Goal: Task Accomplishment & Management: Complete application form

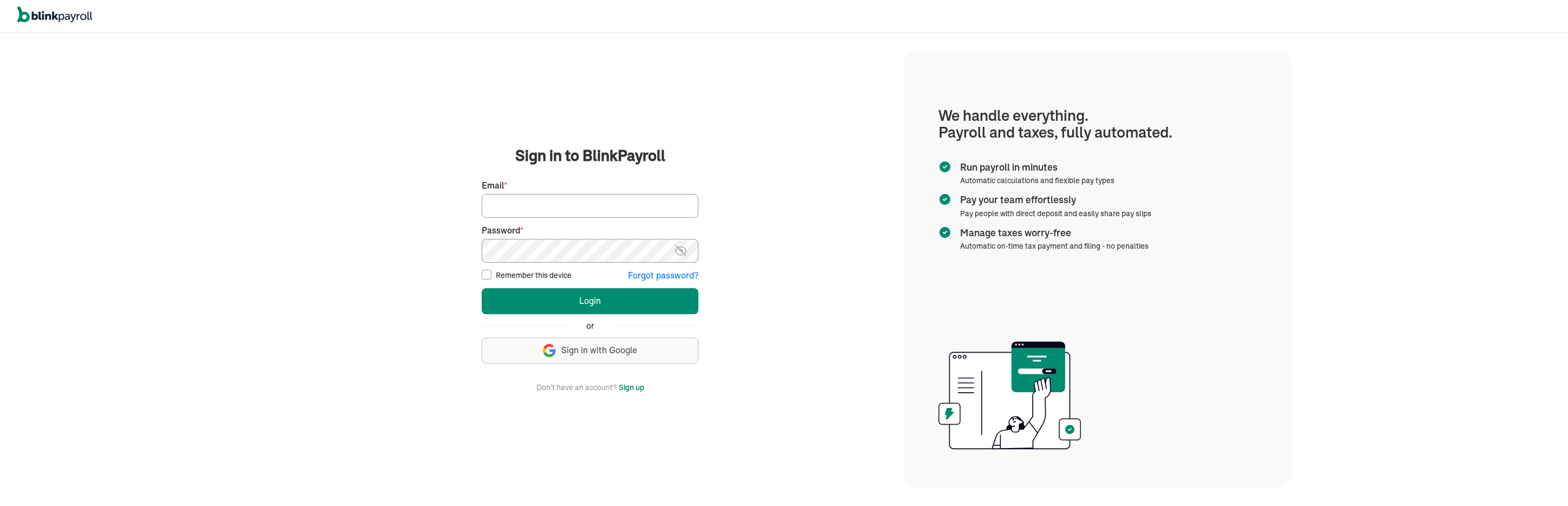
click at [457, 143] on div "We handle it all. Payroll and taxes, fully automated. Back Forgot your password…" at bounding box center [590, 269] width 628 height 471
click at [635, 387] on button "Sign up" at bounding box center [632, 387] width 26 height 13
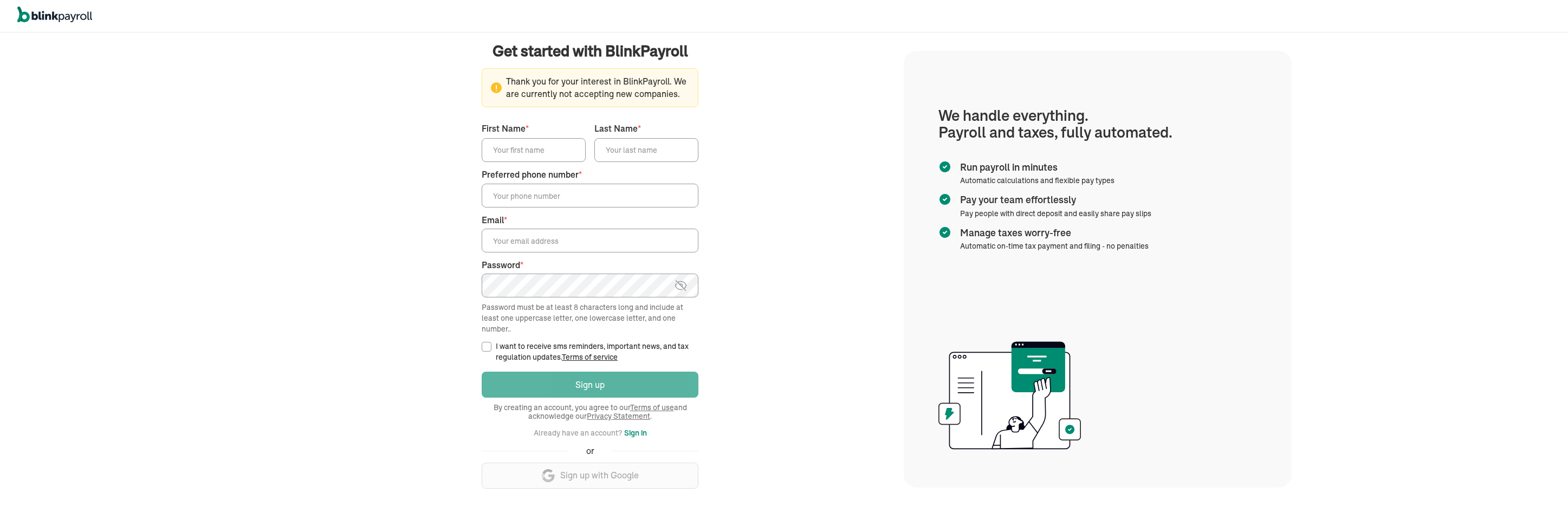
click at [543, 94] on span "Thank you for your interest in BlinkPayroll. We are currently not accepting new…" at bounding box center [590, 88] width 198 height 25
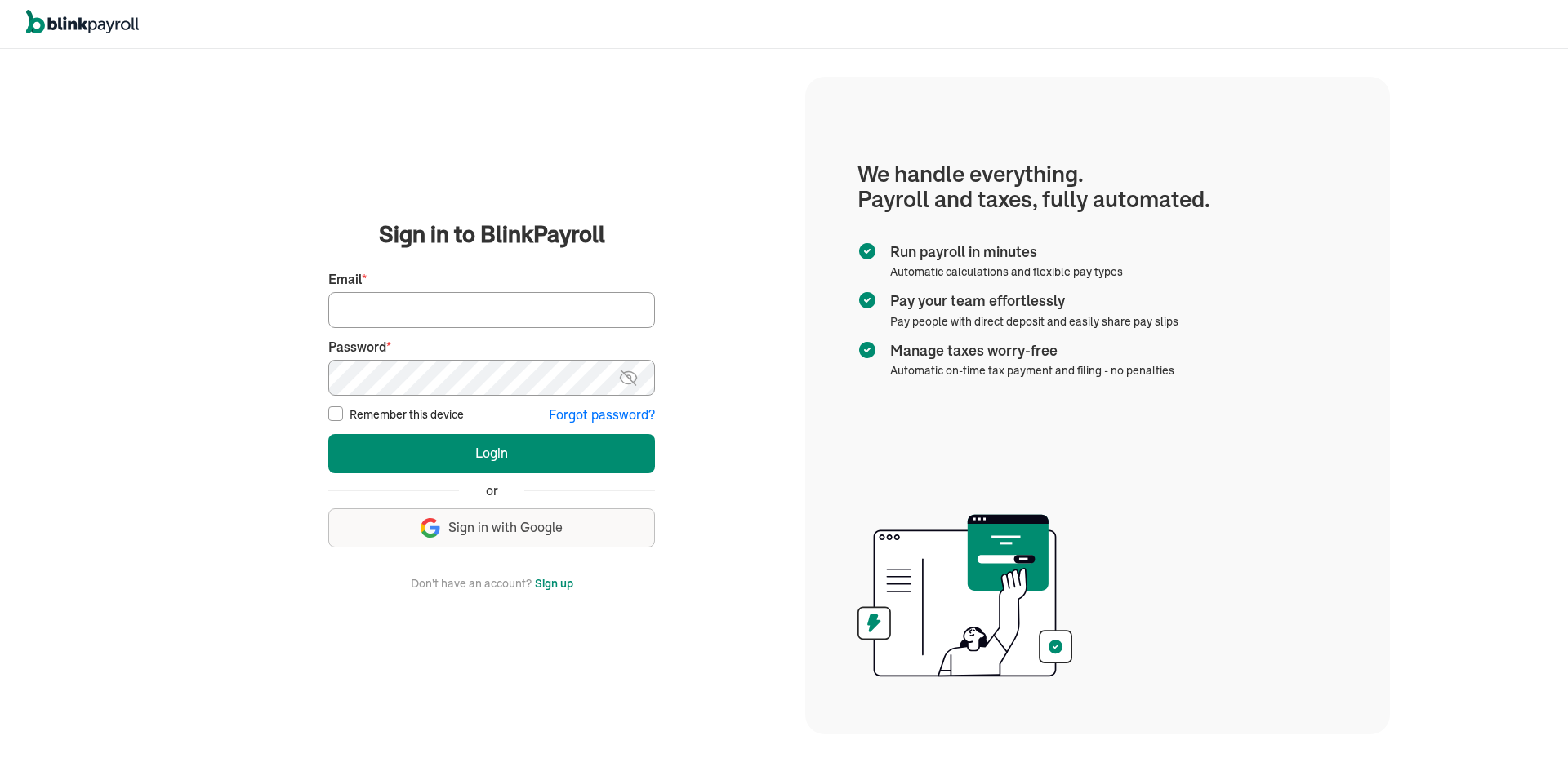
click at [573, 582] on button "Sign up" at bounding box center [554, 583] width 39 height 19
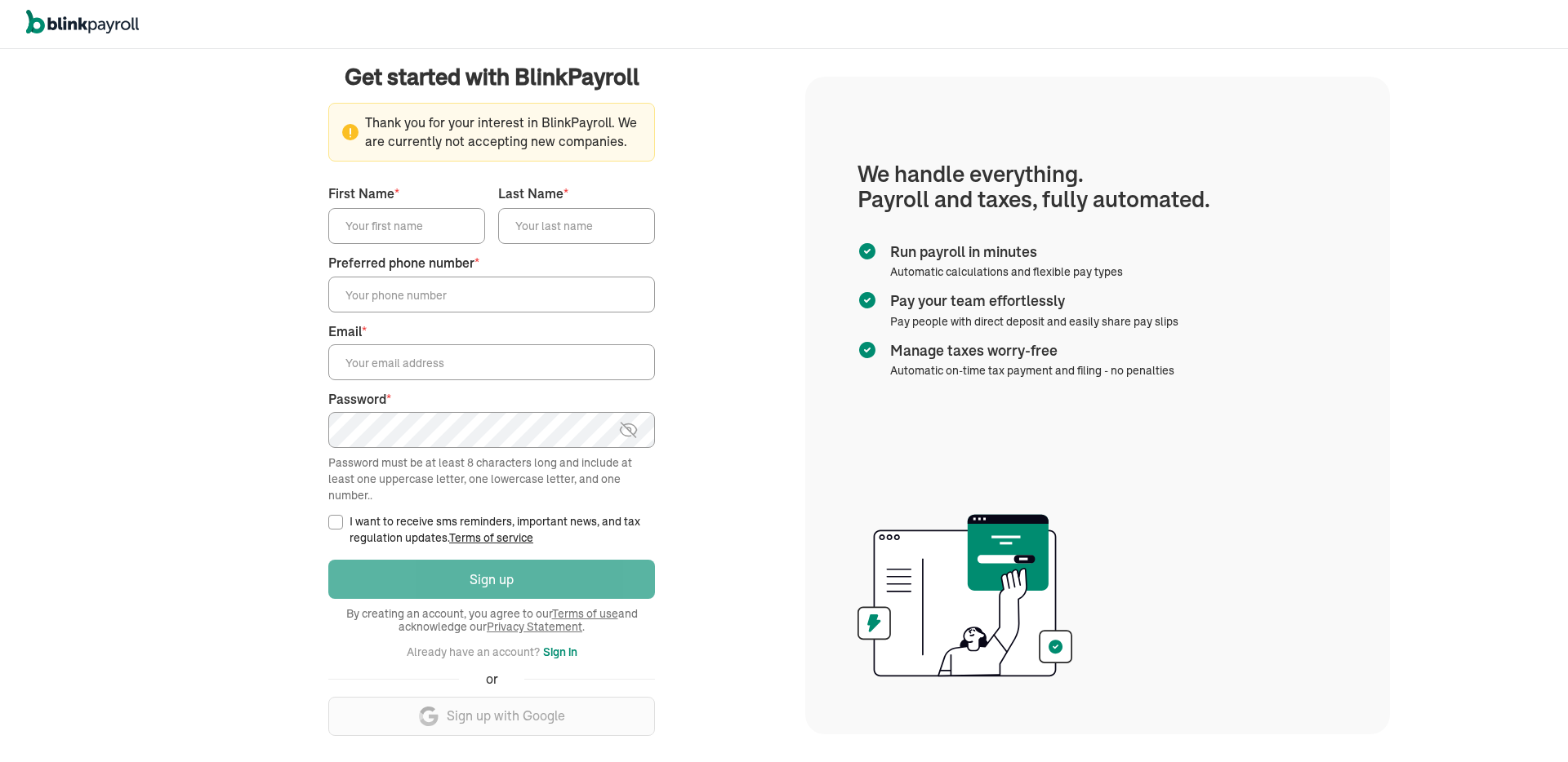
click at [435, 222] on input "First Name *" at bounding box center [406, 226] width 157 height 36
click at [227, 214] on main "Get started with BlinkPayroll Get started with BlinkPayroll 30-day free trial S…" at bounding box center [491, 405] width 588 height 690
click at [509, 724] on div "Login Sign up By creating an account, you agree to our Terms of use and acknowl…" at bounding box center [492, 654] width 327 height 197
click at [508, 722] on div "Login Sign up By creating an account, you agree to our Terms of use and acknowl…" at bounding box center [492, 654] width 327 height 197
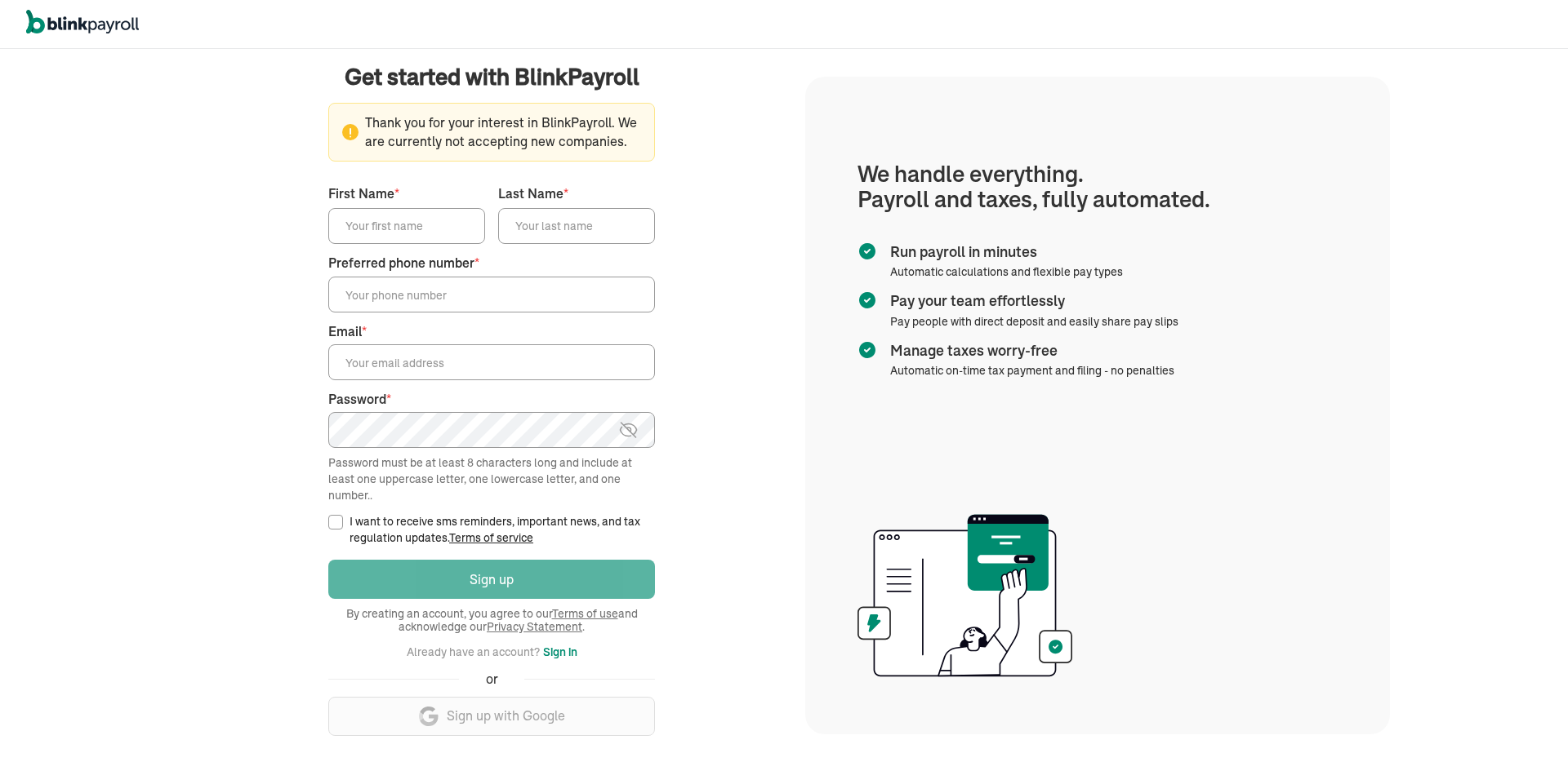
click at [378, 272] on div "Preferred phone number *" at bounding box center [492, 283] width 327 height 60
click at [376, 297] on input "Preferred phone number *" at bounding box center [492, 294] width 327 height 36
type input "(423) 423"
click at [390, 248] on div "First Name * Last Name * Preferred phone number * (423) 423" at bounding box center [492, 248] width 327 height 129
click at [347, 237] on main "Get started with BlinkPayroll Get started with BlinkPayroll 30-day free trial S…" at bounding box center [491, 405] width 588 height 690
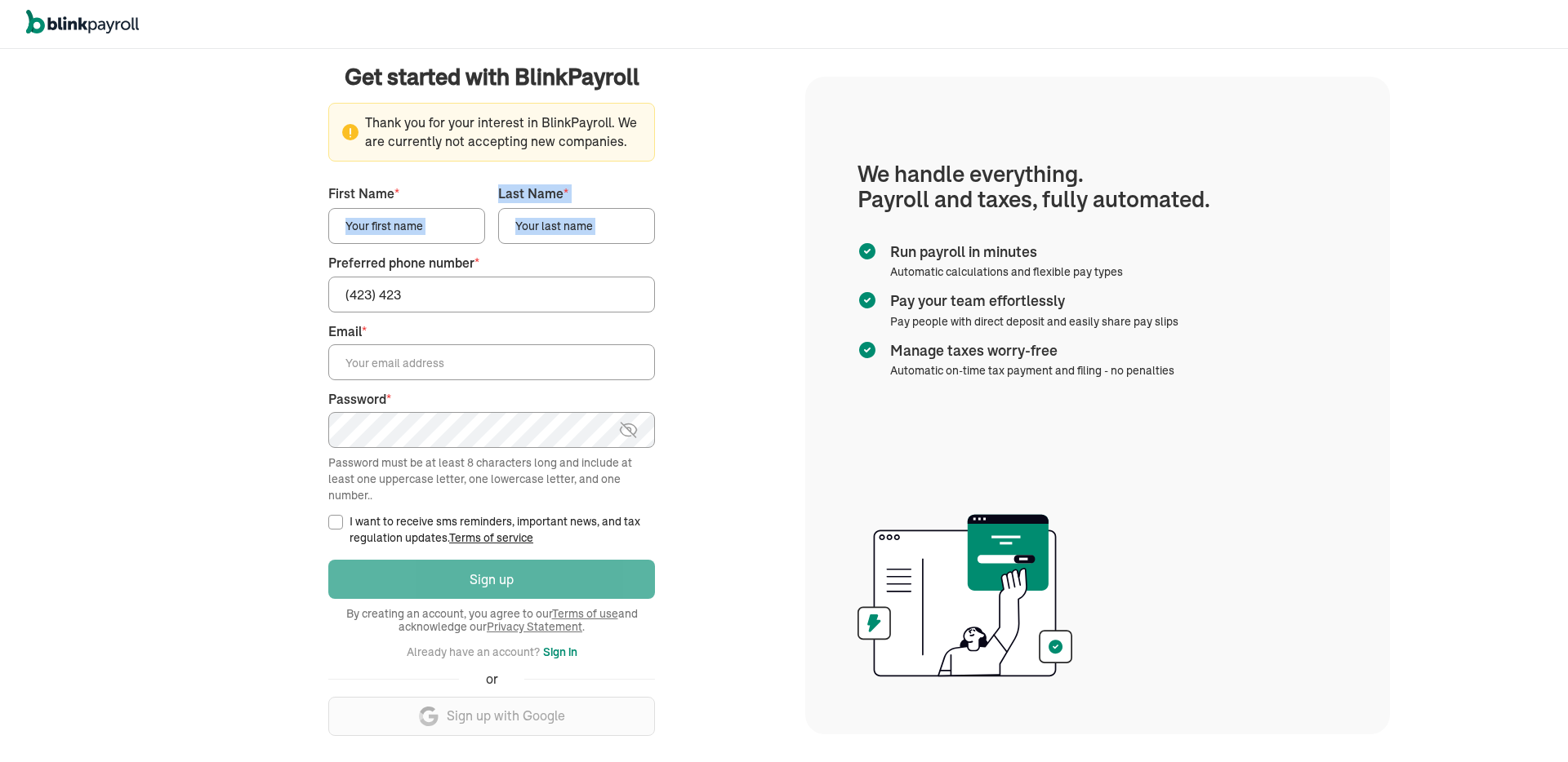
click at [347, 237] on input "First Name *" at bounding box center [406, 226] width 157 height 36
click at [275, 525] on main "Get started with BlinkPayroll Get started with BlinkPayroll 30-day free trial S…" at bounding box center [491, 405] width 588 height 690
click at [554, 654] on button "Sign in" at bounding box center [560, 652] width 34 height 19
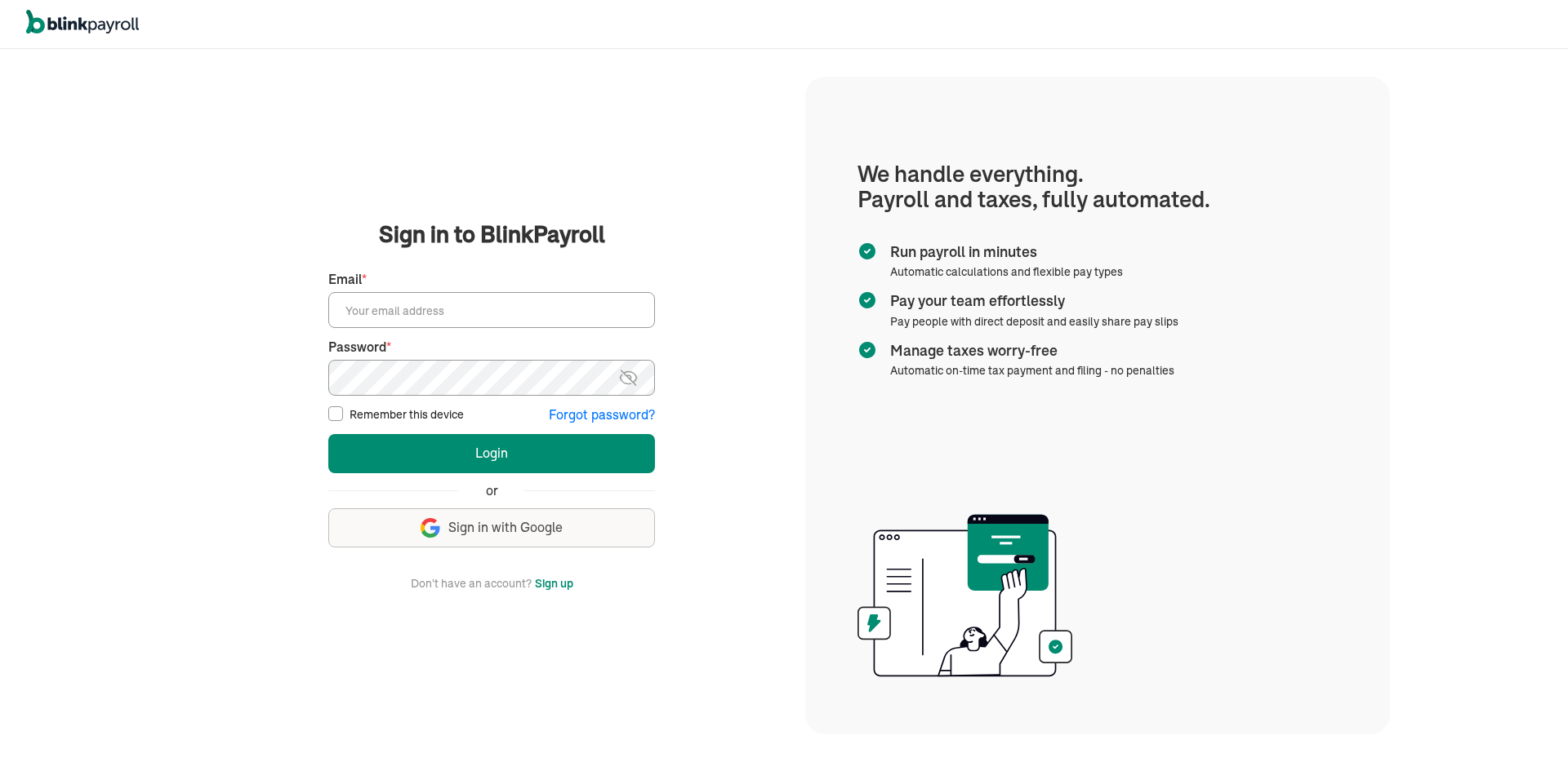
click at [198, 422] on main "Sign in to BlinkPayroll Sign In 30-day free trial Sign up now, get 20% off for …" at bounding box center [491, 405] width 588 height 375
click at [495, 313] on input "Email *" at bounding box center [492, 310] width 327 height 36
click at [751, 210] on div "We handle it all. Payroll and taxes, fully automated. Back Forgot your password…" at bounding box center [492, 405] width 628 height 710
click at [178, 256] on div "We handle it all. Payroll and taxes, fully automated. Back Forgot your password…" at bounding box center [492, 405] width 628 height 710
click at [375, 315] on input "Email *" at bounding box center [492, 310] width 327 height 36
